Goal: Information Seeking & Learning: Learn about a topic

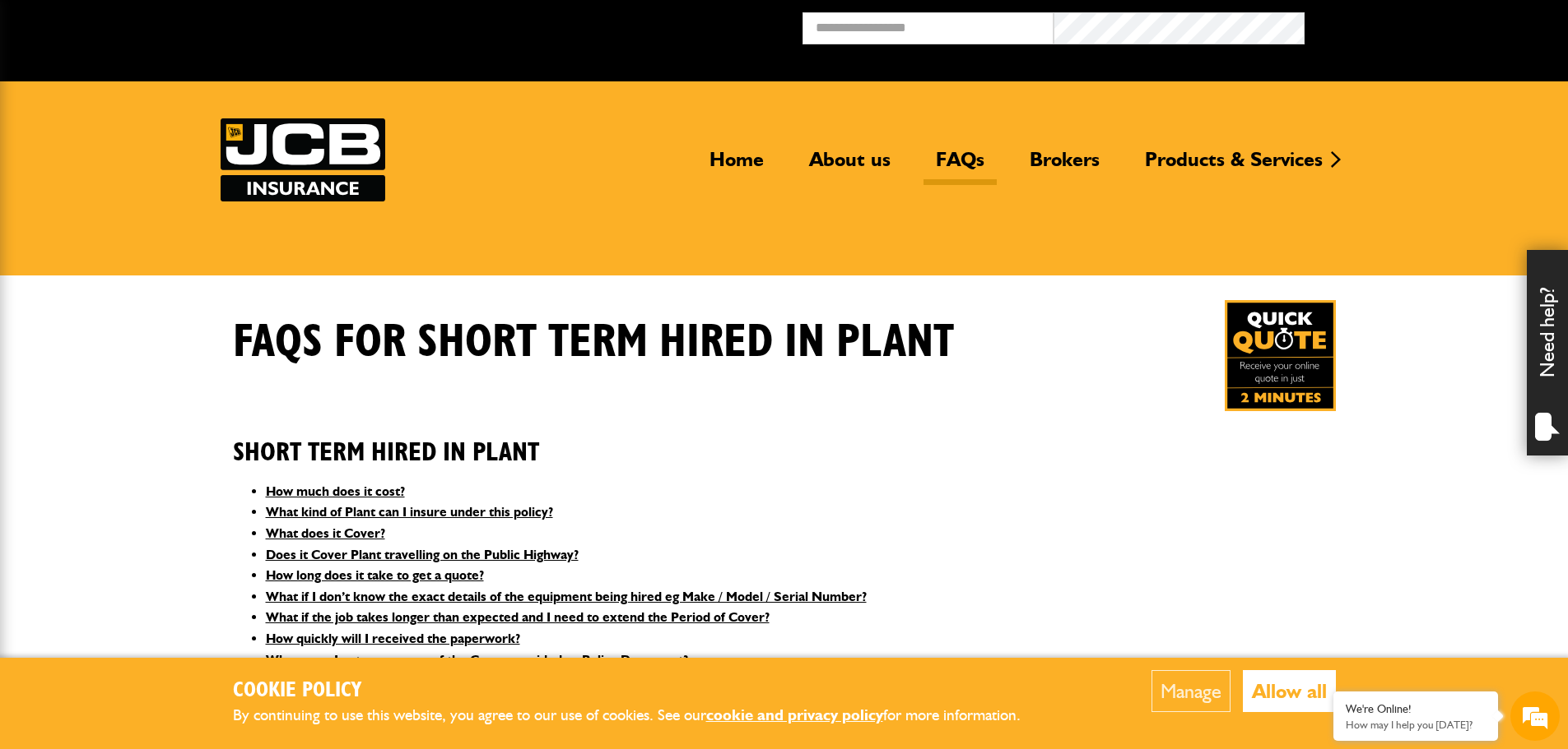
click at [1285, 689] on button "Allow all" at bounding box center [1289, 691] width 93 height 42
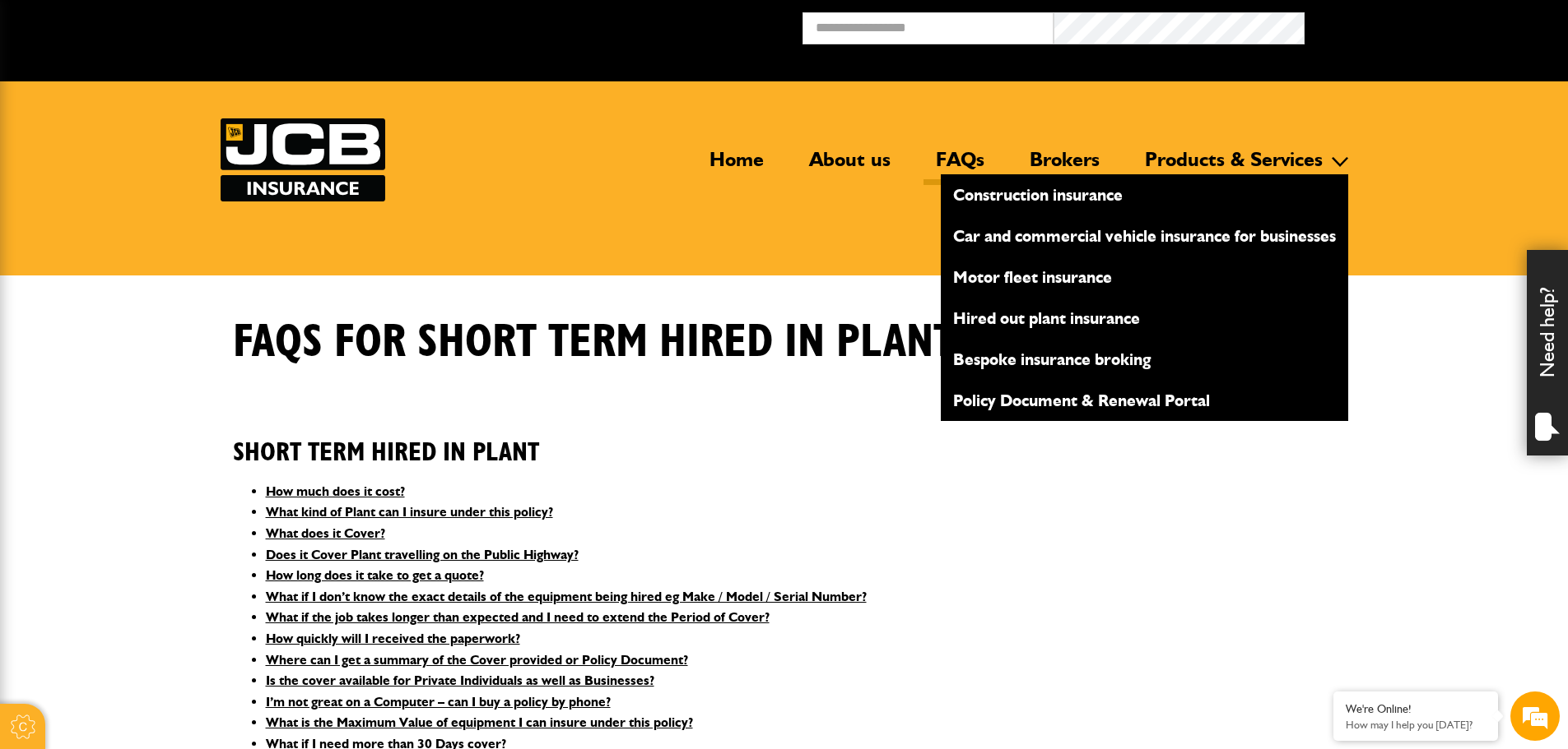
click at [1034, 196] on link "Construction insurance" at bounding box center [1144, 195] width 407 height 28
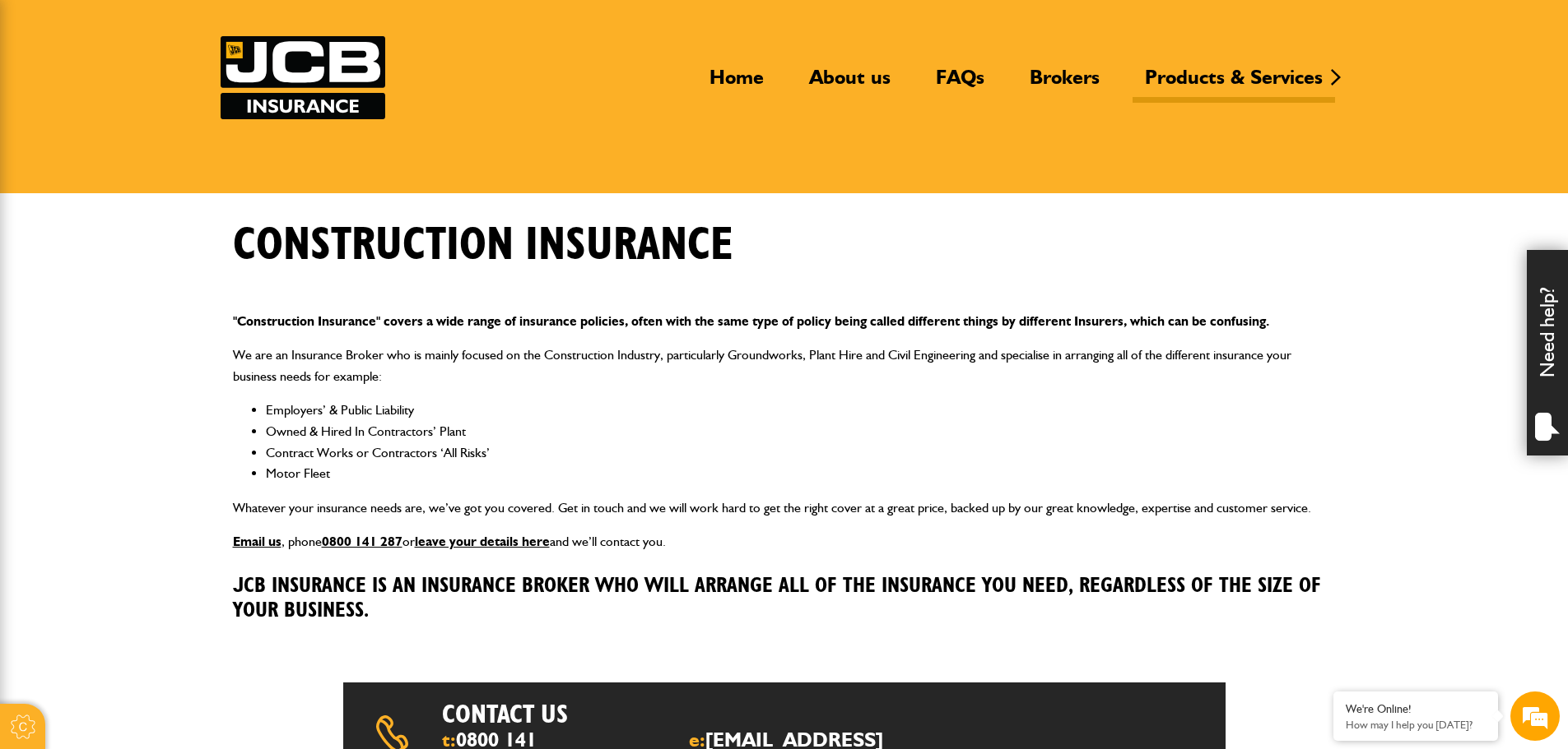
click at [1010, 371] on p "We are an Insurance Broker who is mainly focused on the Construction Industry, …" at bounding box center [784, 365] width 1103 height 42
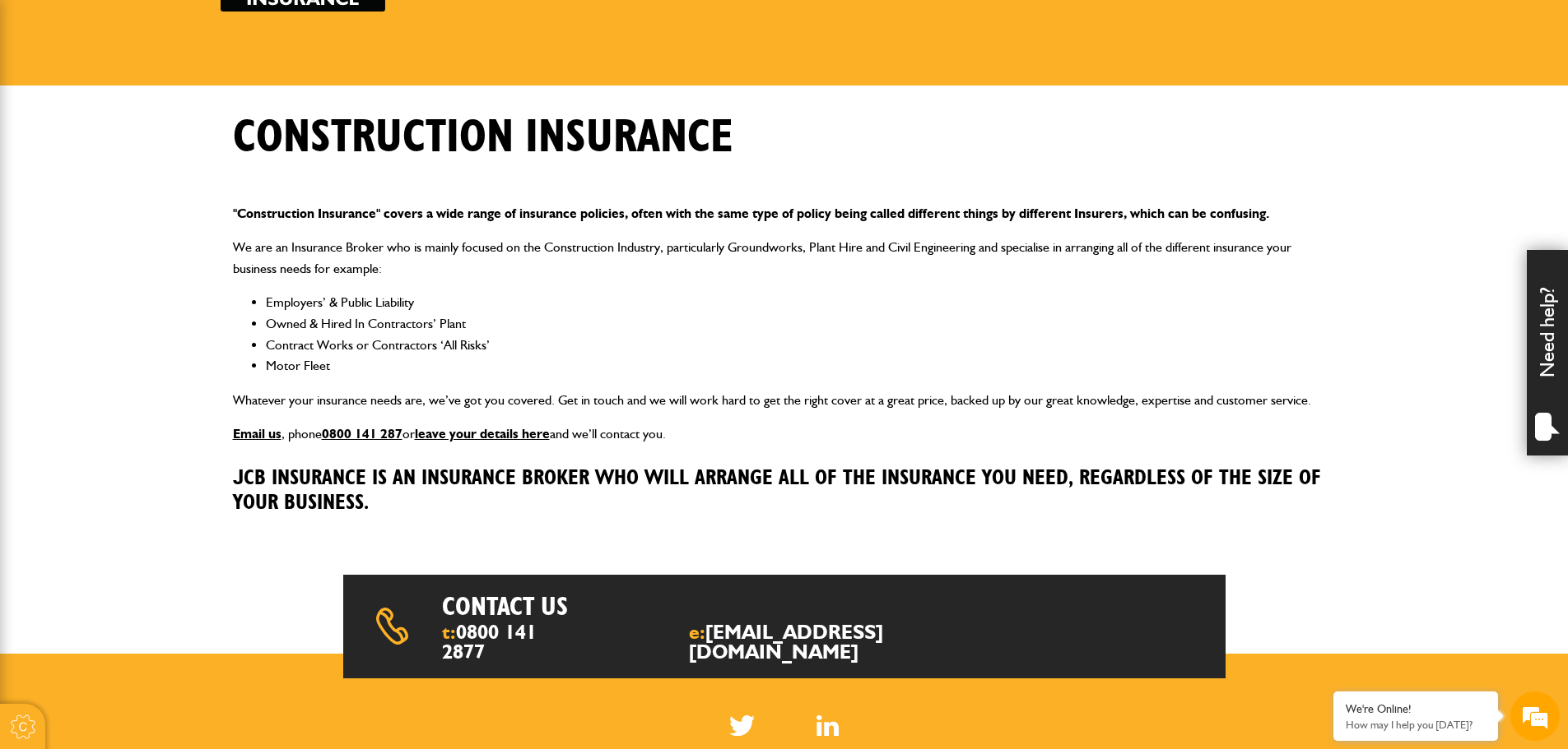
scroll to position [164, 0]
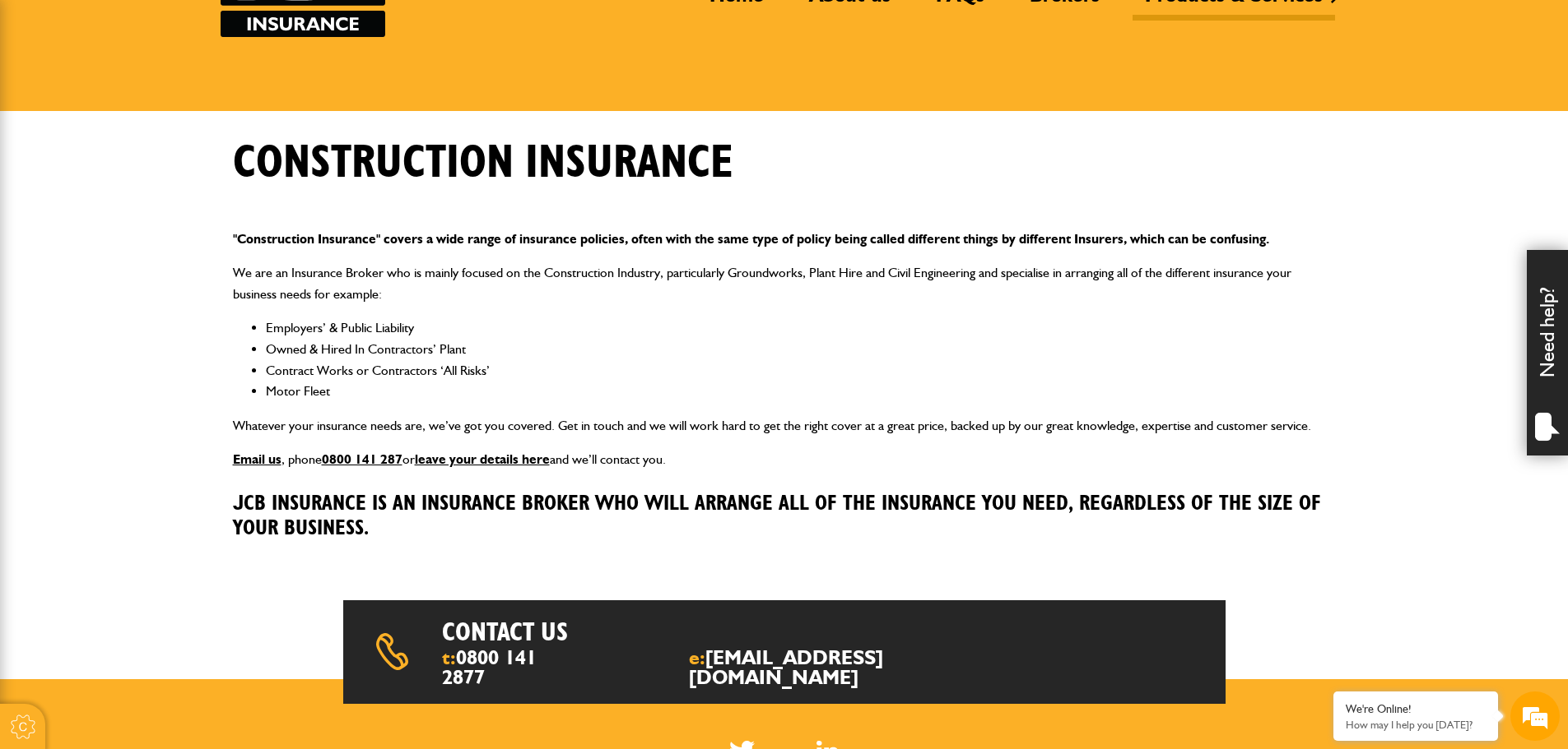
click at [164, 318] on body "Cookie Options You can control which cookies we use with the form below. Please…" at bounding box center [784, 510] width 1568 height 1349
